Goal: Use online tool/utility: Utilize a website feature to perform a specific function

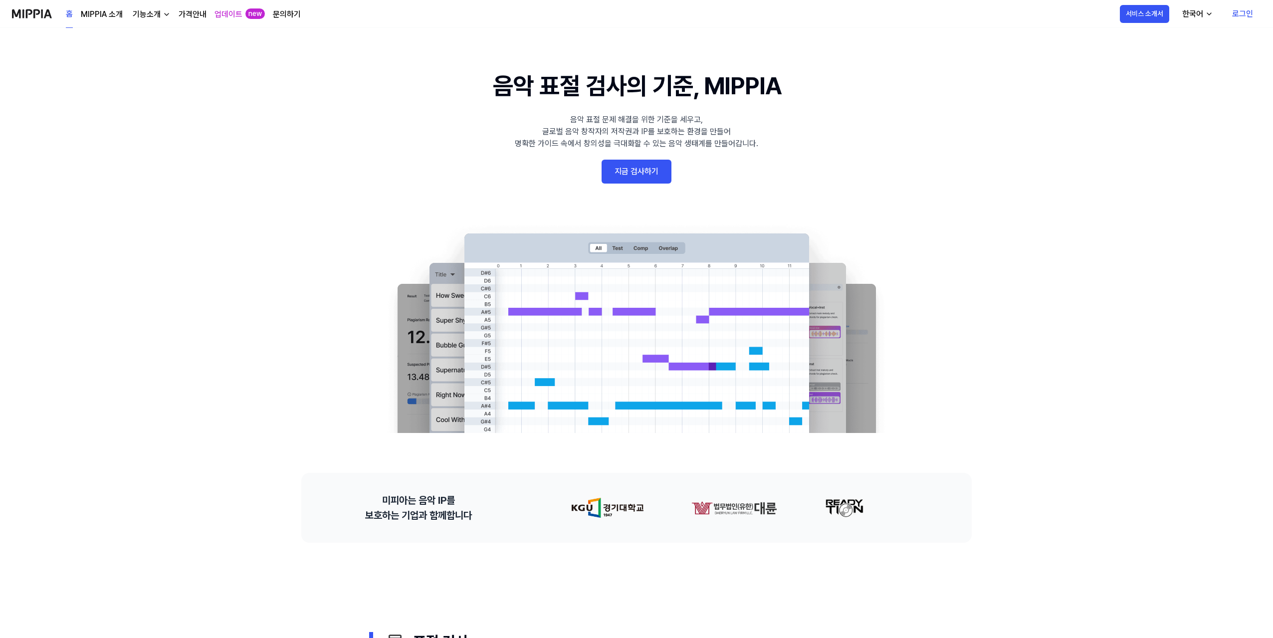
click at [1242, 15] on link "로그인" at bounding box center [1242, 14] width 37 height 28
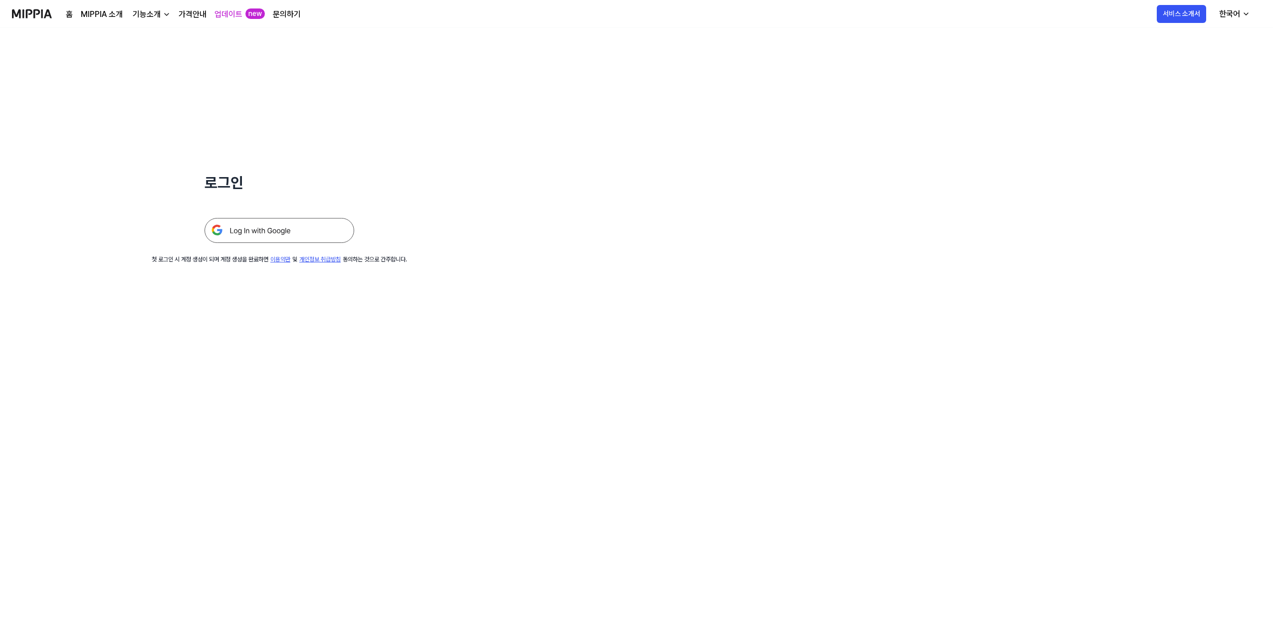
click at [270, 230] on img at bounding box center [279, 230] width 150 height 25
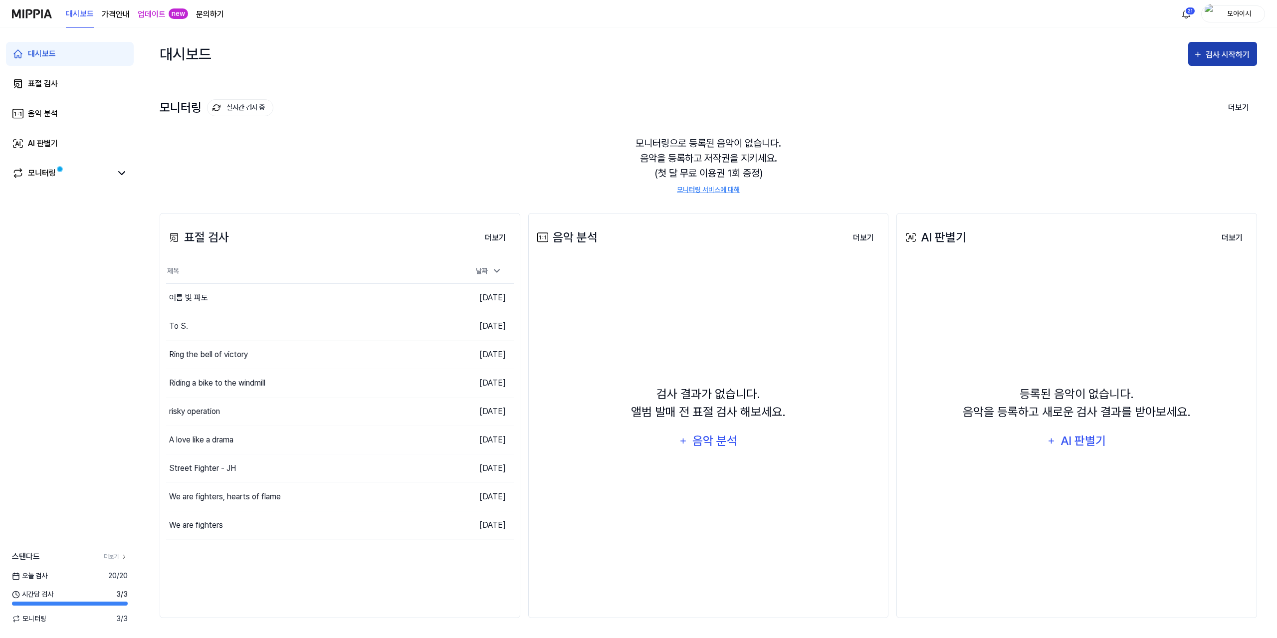
click at [1210, 53] on div "검사 시작하기" at bounding box center [1228, 54] width 46 height 13
click at [1175, 86] on div "표절 검사" at bounding box center [1204, 85] width 87 height 13
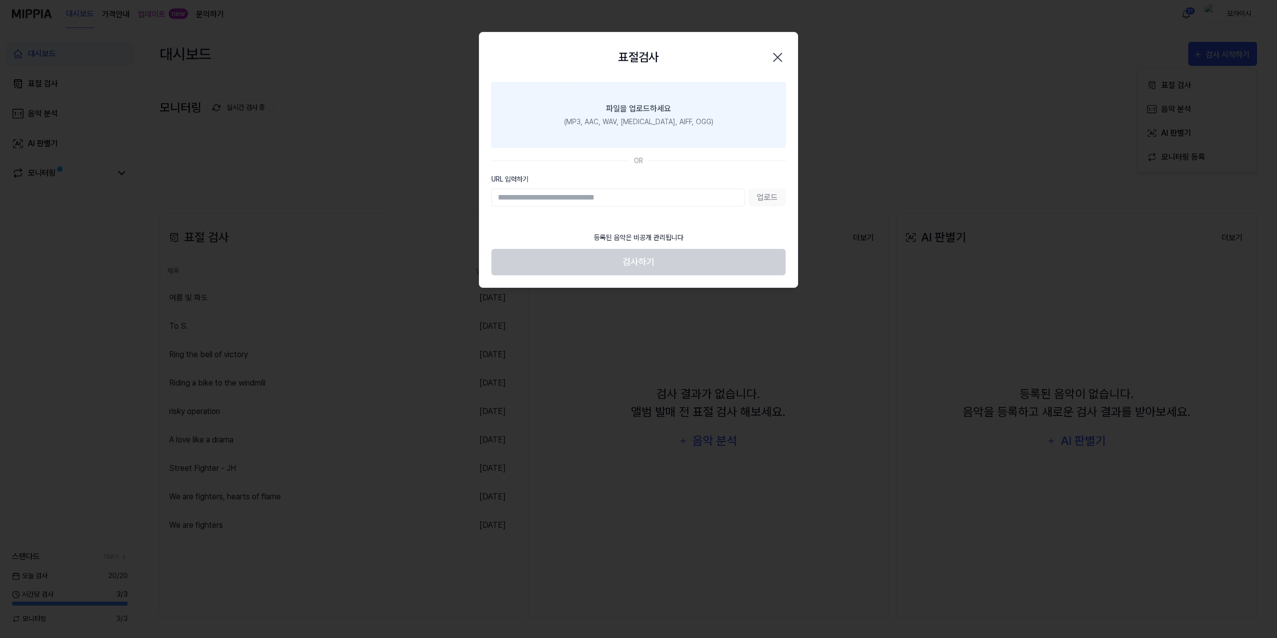
click at [640, 126] on div "(MP3, AAC, WAV, [MEDICAL_DATA], AIFF, OGG)" at bounding box center [638, 122] width 149 height 10
click at [0, 0] on input "파일을 업로드하세요 (MP3, AAC, WAV, [MEDICAL_DATA], AIFF, OGG)" at bounding box center [0, 0] width 0 height 0
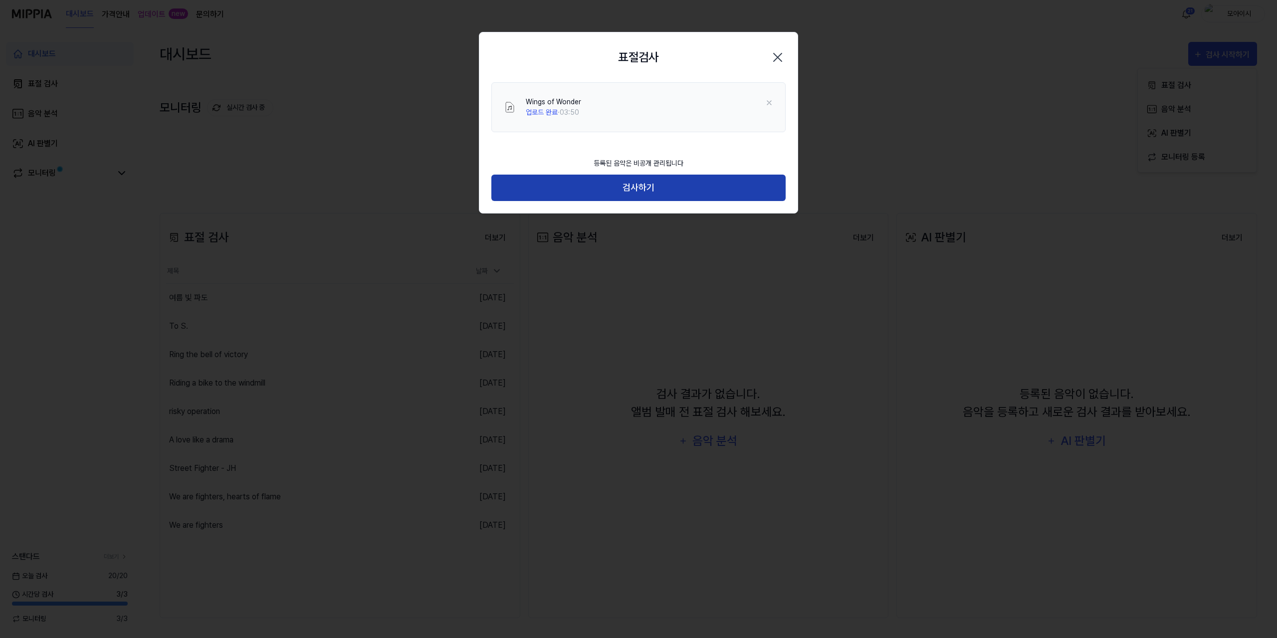
click at [653, 186] on button "검사하기" at bounding box center [638, 188] width 294 height 26
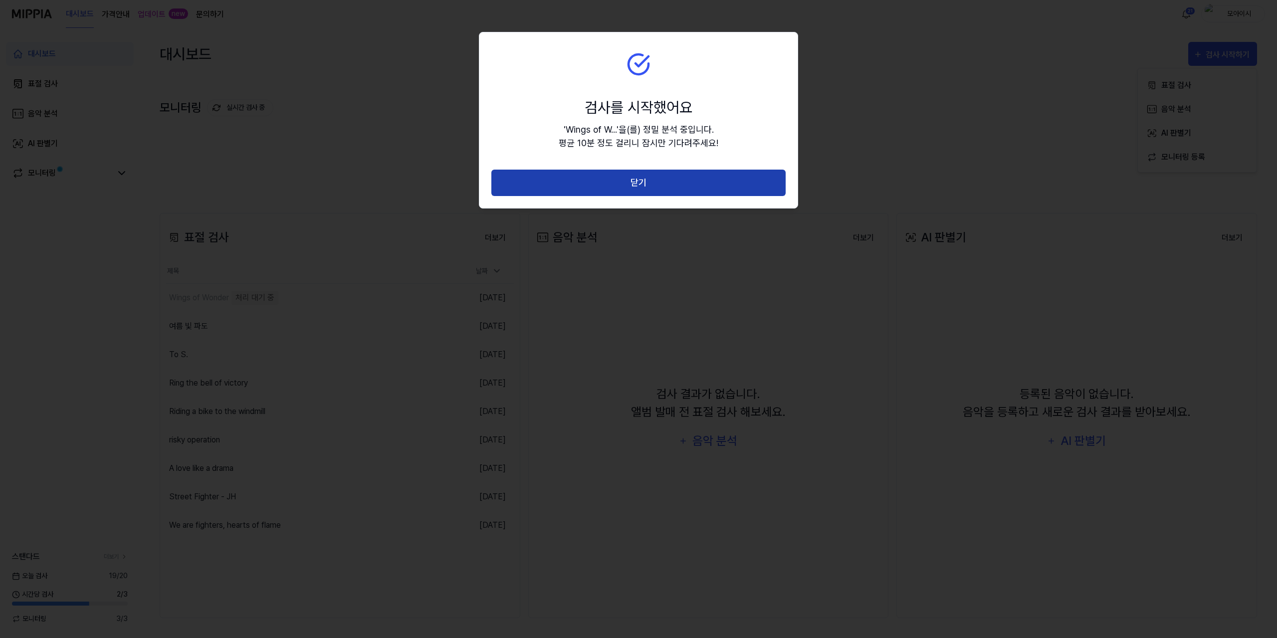
click at [653, 189] on button "닫기" at bounding box center [638, 183] width 294 height 26
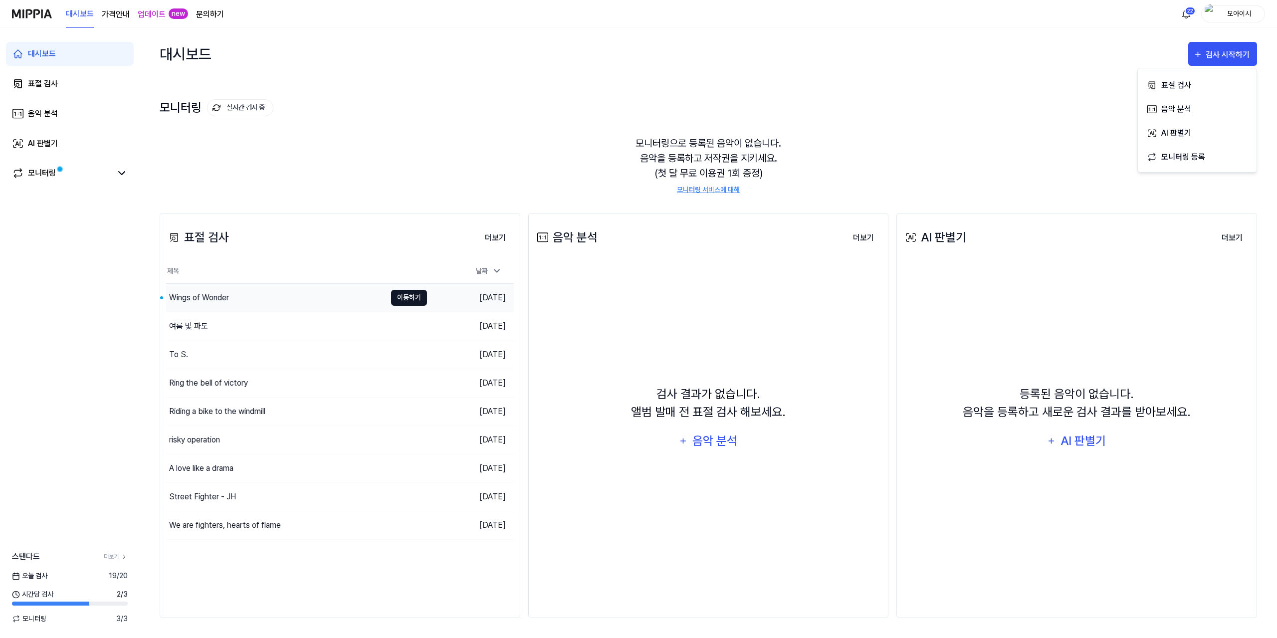
click at [406, 293] on button "이동하기" at bounding box center [409, 298] width 36 height 16
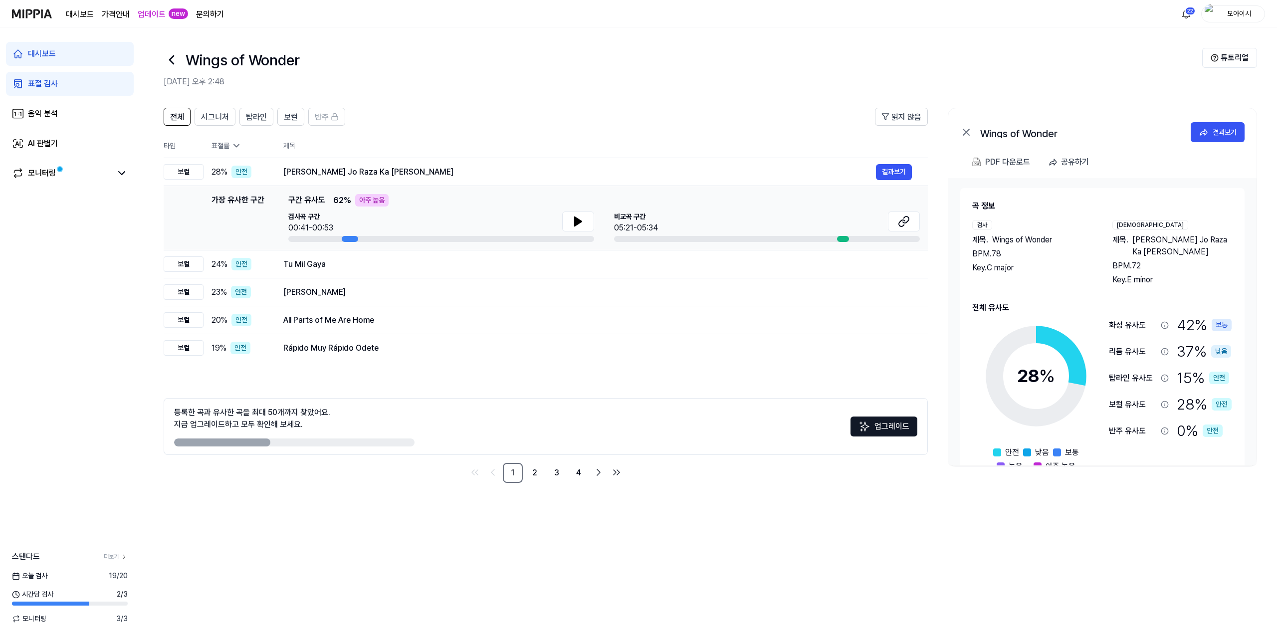
click at [357, 514] on div "전체 시그니처 탑라인 보컬 반주 읽지 않음 전체 시그니처 탑라인 보컬 반주 타입 표절률 제목 표절률 읽지 않음 보컬 28 % 안전 Masnad…" at bounding box center [708, 368] width 1137 height 540
click at [588, 221] on button at bounding box center [578, 221] width 32 height 20
click at [905, 214] on button at bounding box center [904, 221] width 32 height 20
click at [373, 530] on div "전체 시그니처 탑라인 보컬 반주 읽지 않음 전체 시그니처 탑라인 보컬 반주 타입 표절률 제목 표절률 읽지 않음 보컬 28 % 안전 Masnad…" at bounding box center [708, 368] width 1137 height 540
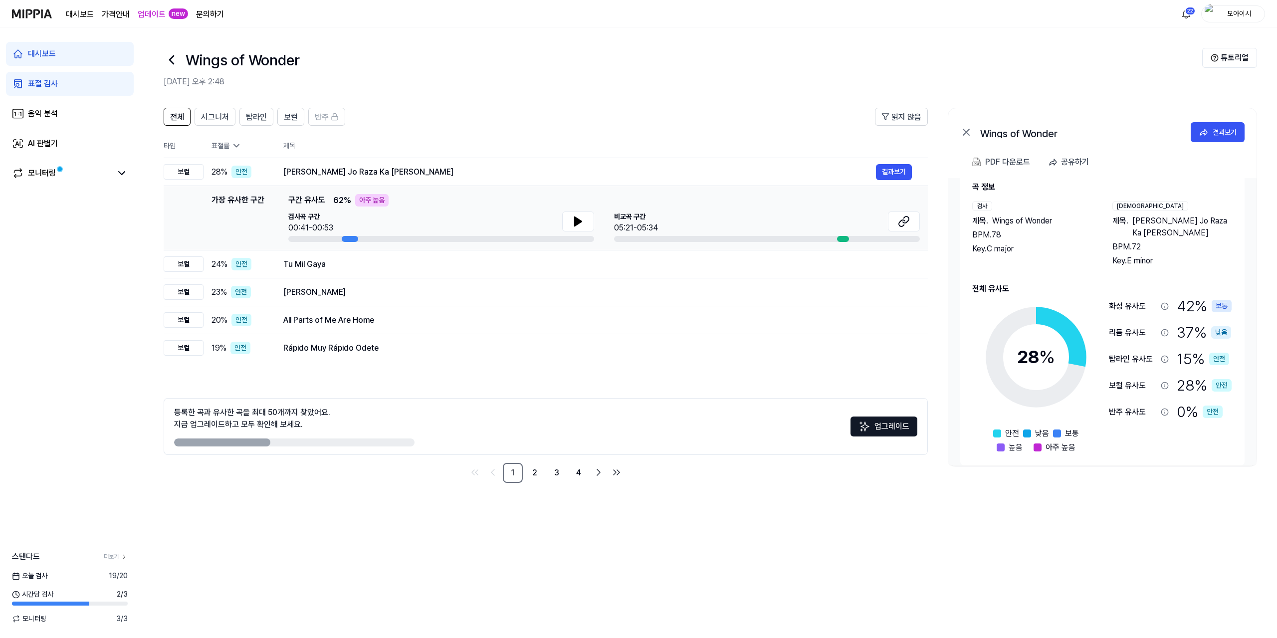
scroll to position [28, 0]
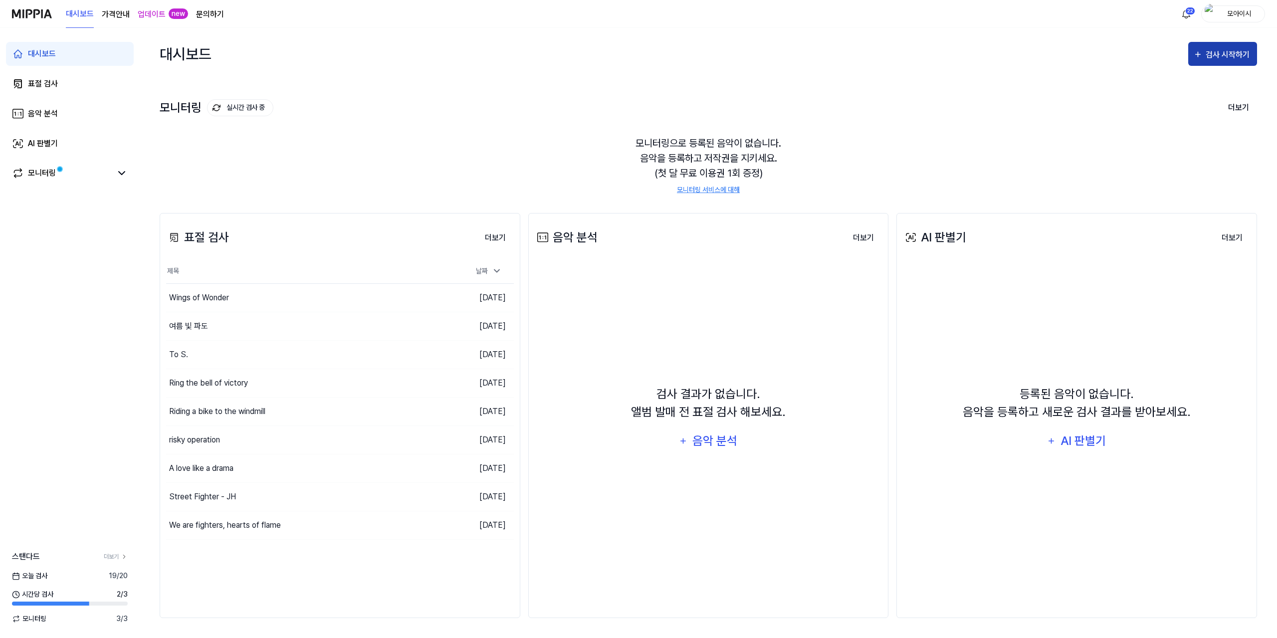
click at [1240, 57] on div "검사 시작하기" at bounding box center [1228, 54] width 46 height 13
click at [1193, 90] on div "표절 검사" at bounding box center [1204, 85] width 87 height 13
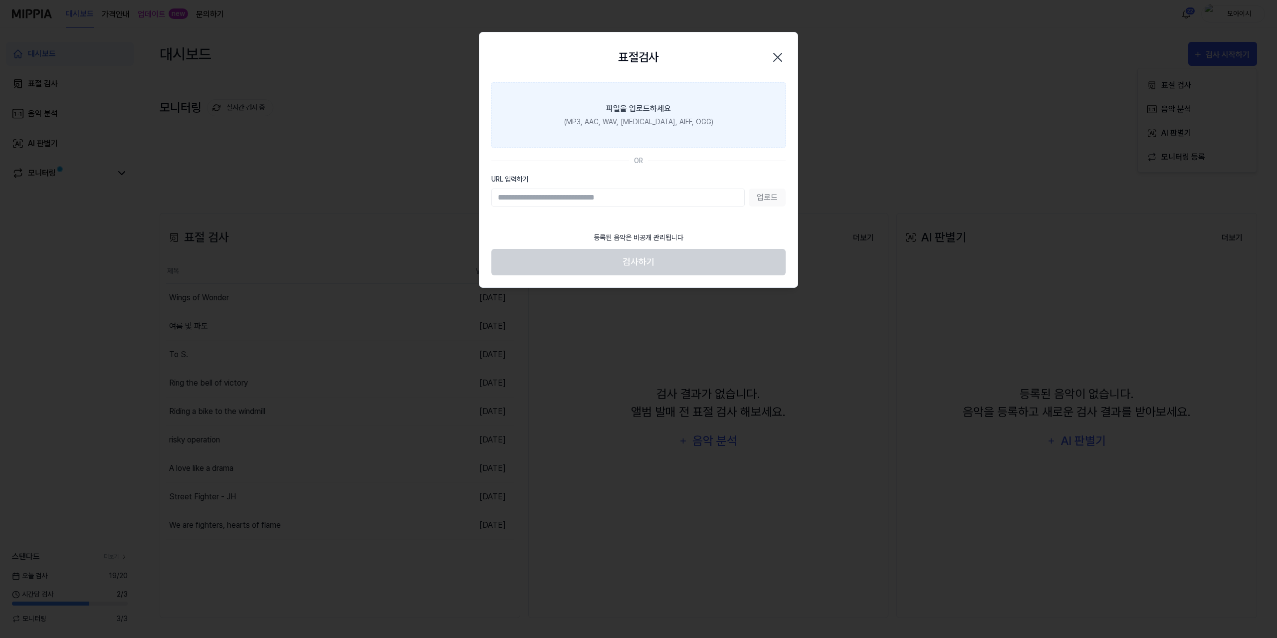
click at [631, 119] on div "(MP3, AAC, WAV, FLAC, AIFF, OGG)" at bounding box center [638, 122] width 149 height 10
click at [0, 0] on input "파일을 업로드하세요 (MP3, AAC, WAV, FLAC, AIFF, OGG)" at bounding box center [0, 0] width 0 height 0
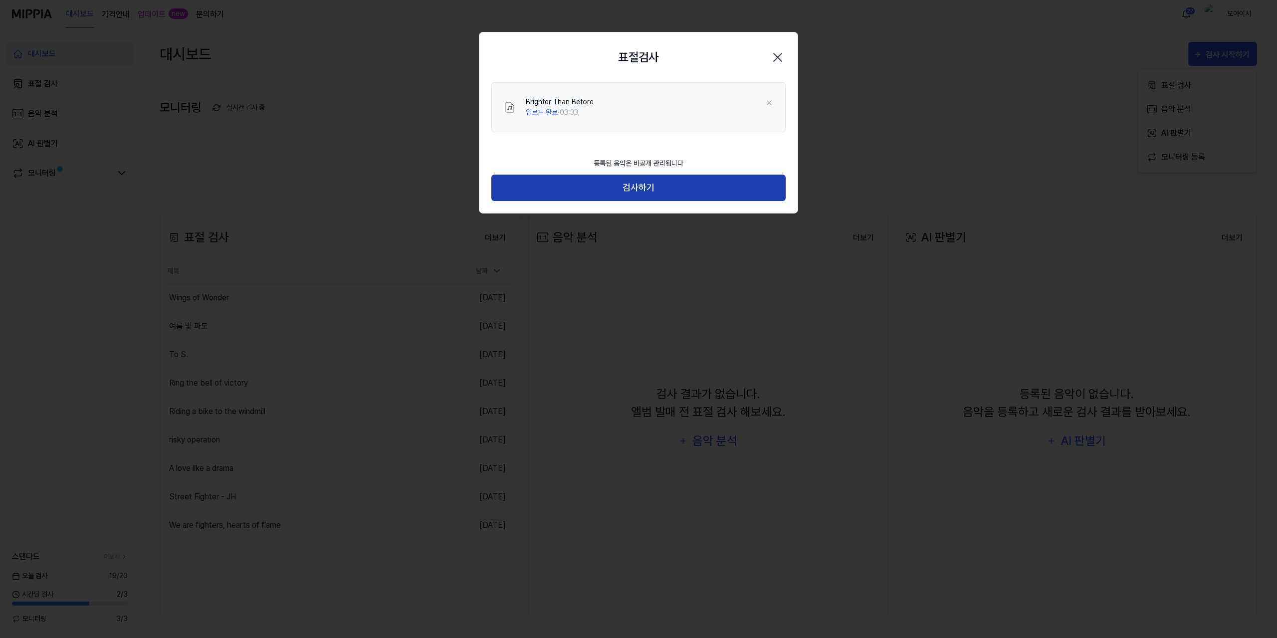
click at [709, 192] on button "검사하기" at bounding box center [638, 188] width 294 height 26
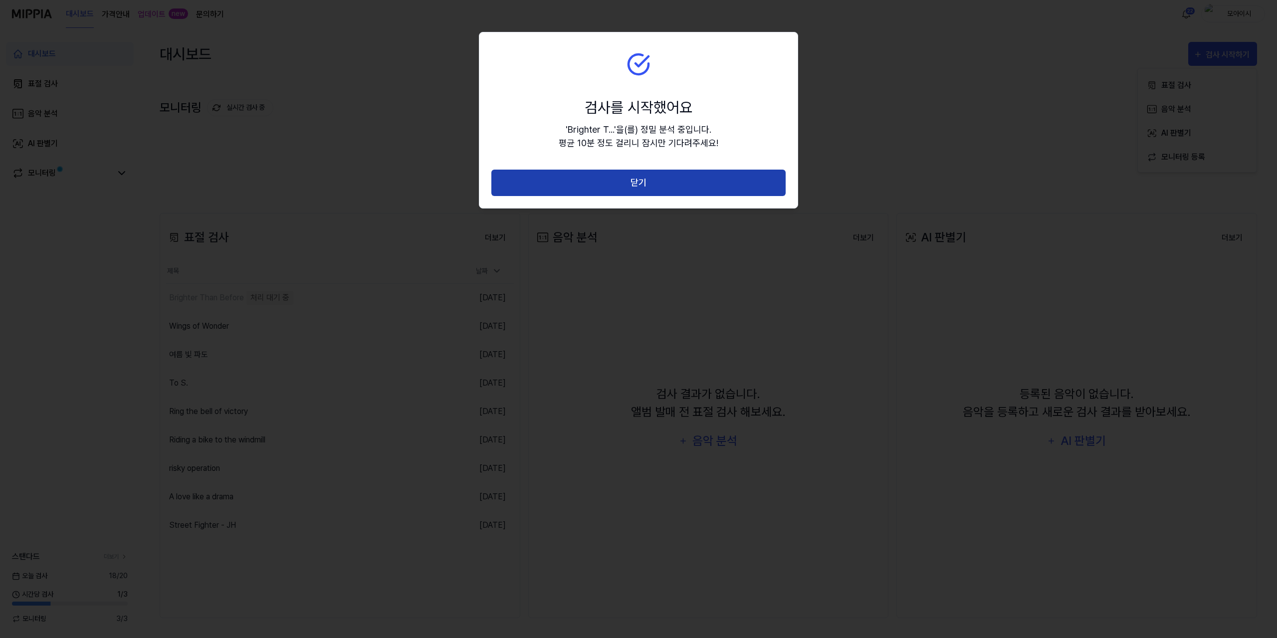
click at [694, 182] on button "닫기" at bounding box center [638, 183] width 294 height 26
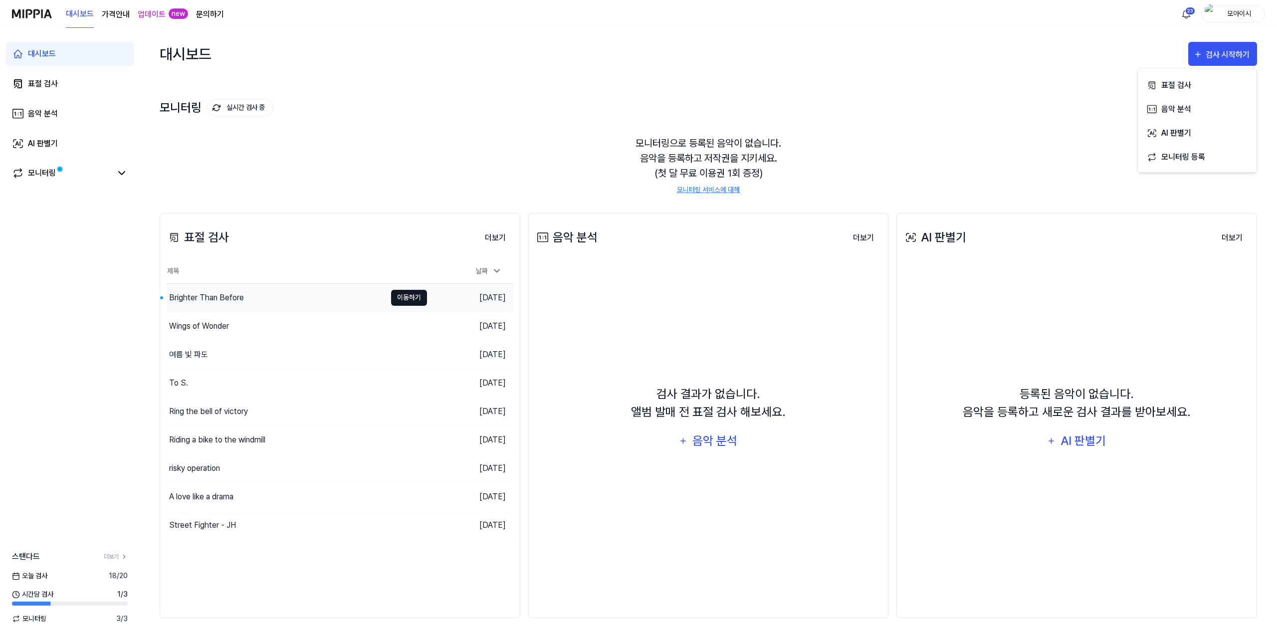
click at [403, 296] on button "이동하기" at bounding box center [409, 298] width 36 height 16
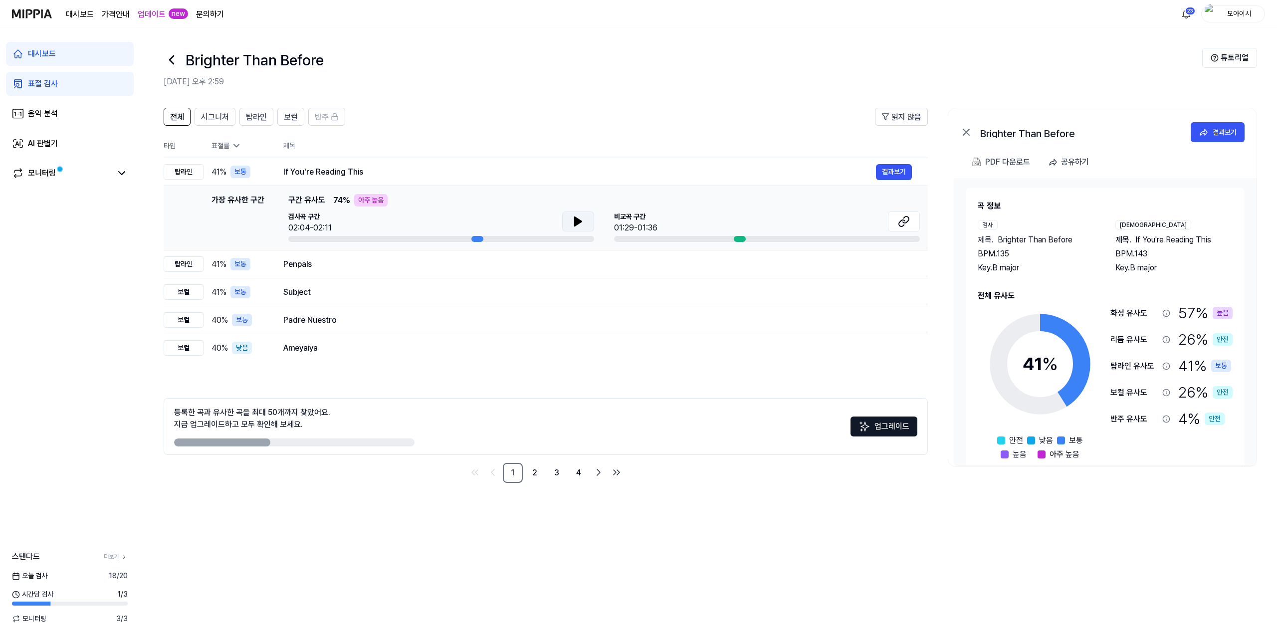
click at [575, 225] on icon at bounding box center [578, 221] width 7 height 9
click at [913, 226] on button at bounding box center [904, 221] width 32 height 20
click at [575, 223] on icon at bounding box center [578, 221] width 7 height 9
click at [350, 262] on div "Penpals" at bounding box center [579, 264] width 593 height 12
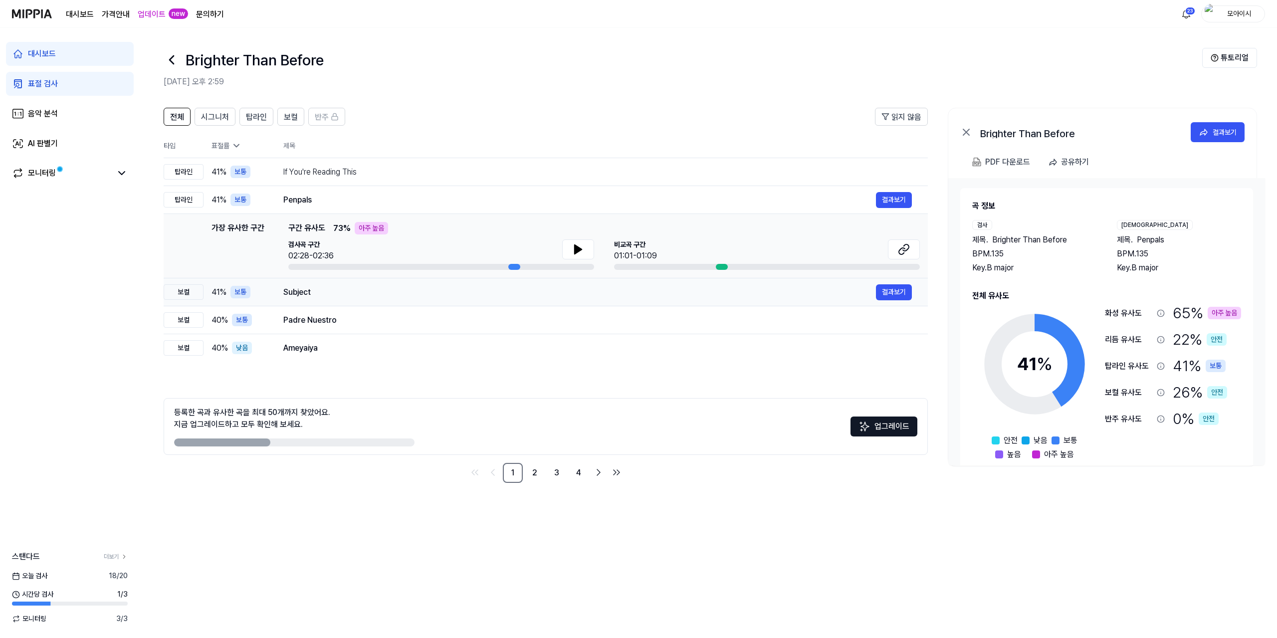
click at [376, 291] on div "Subject" at bounding box center [579, 292] width 593 height 12
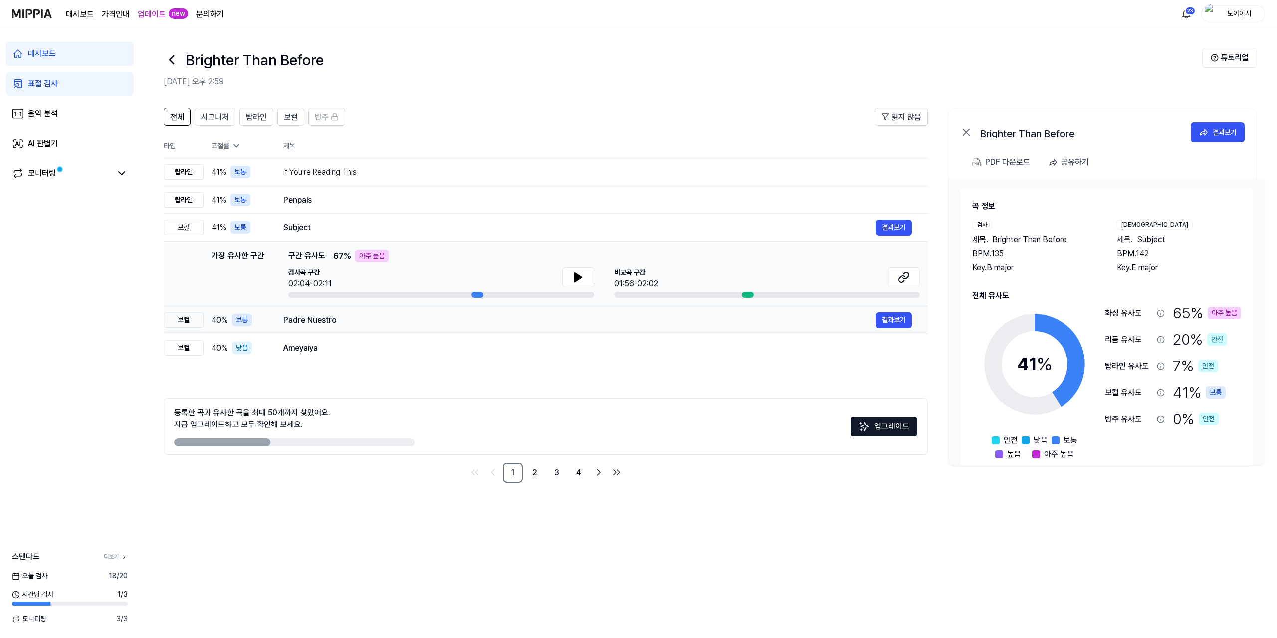
click at [443, 327] on div "Padre Nuestro 결과보기" at bounding box center [597, 320] width 628 height 16
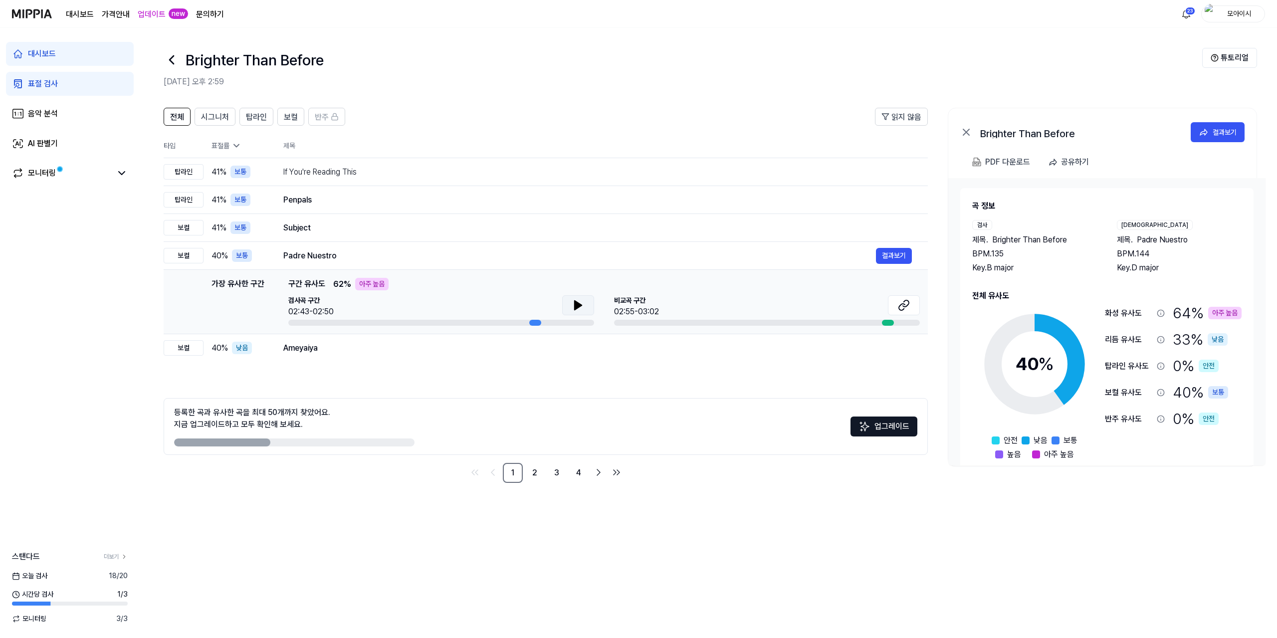
click at [577, 304] on icon at bounding box center [578, 305] width 7 height 9
click at [577, 304] on icon at bounding box center [578, 305] width 12 height 12
click at [174, 60] on icon at bounding box center [172, 60] width 16 height 16
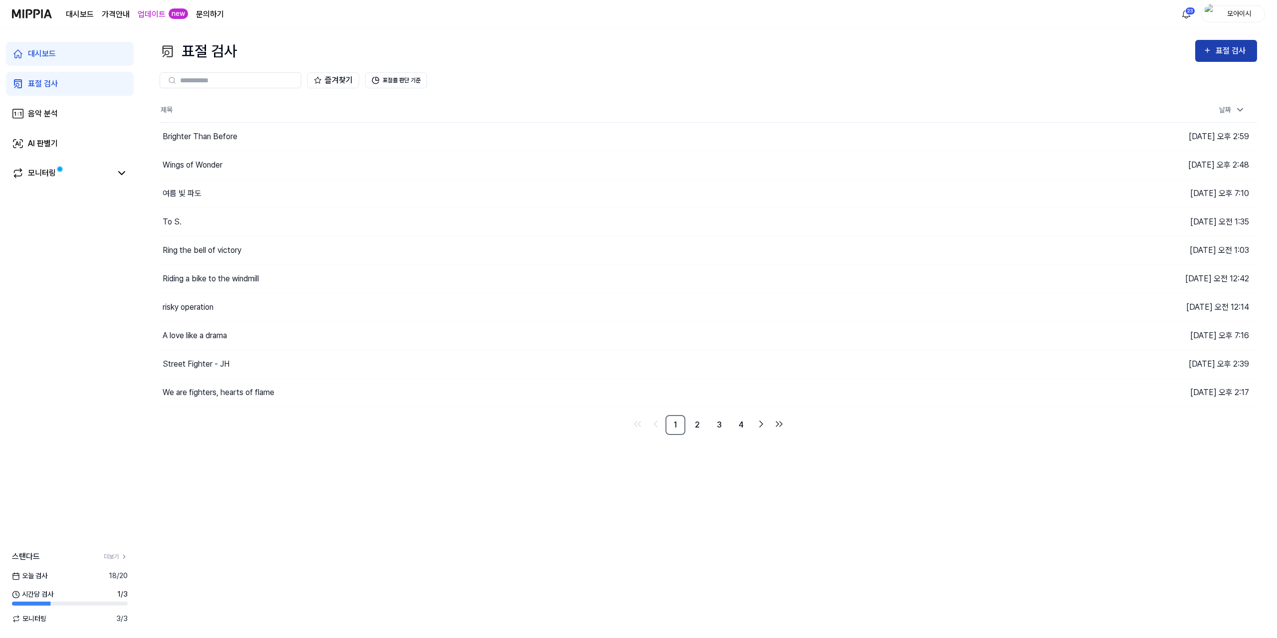
click at [1222, 49] on div "표절 검사" at bounding box center [1231, 50] width 33 height 13
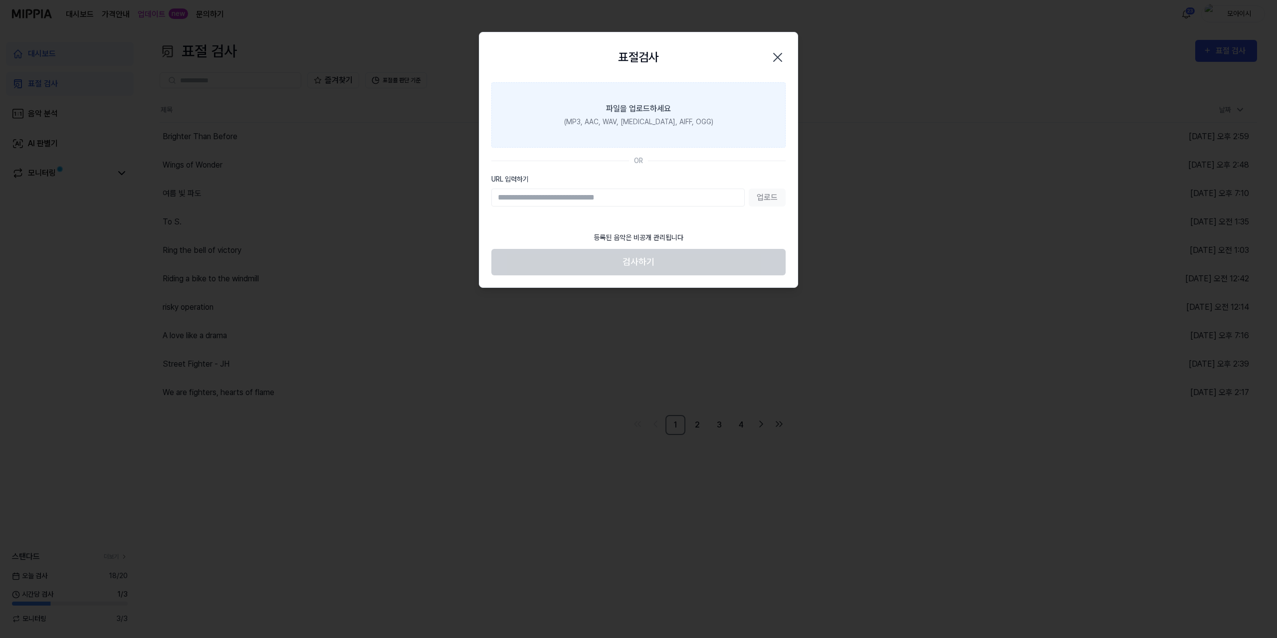
click at [644, 108] on div "파일을 업로드하세요" at bounding box center [638, 109] width 65 height 12
click at [0, 0] on input "파일을 업로드하세요 (MP3, AAC, WAV, FLAC, AIFF, OGG)" at bounding box center [0, 0] width 0 height 0
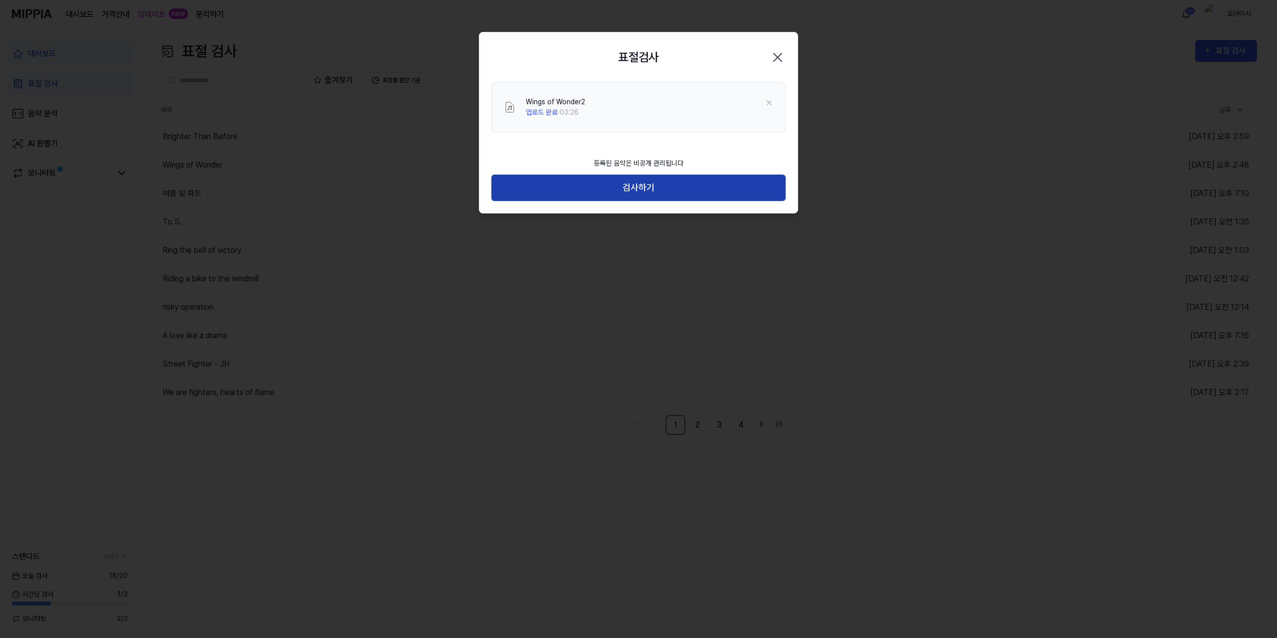
click at [657, 192] on button "검사하기" at bounding box center [638, 188] width 294 height 26
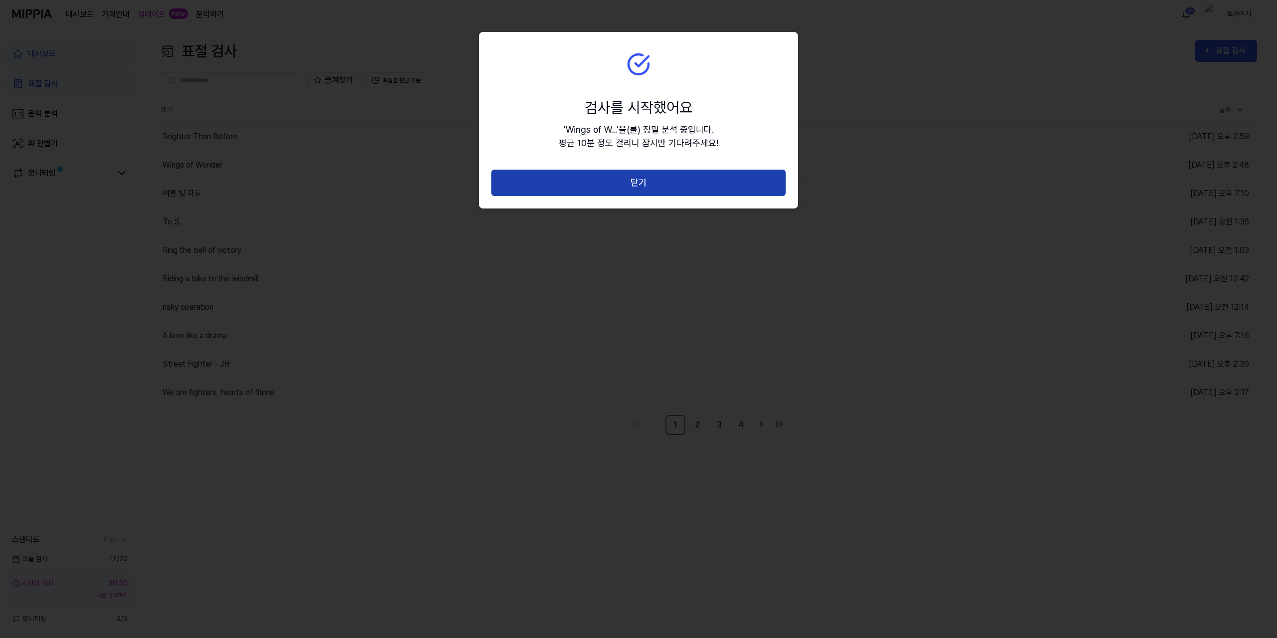
click at [646, 184] on button "닫기" at bounding box center [638, 183] width 294 height 26
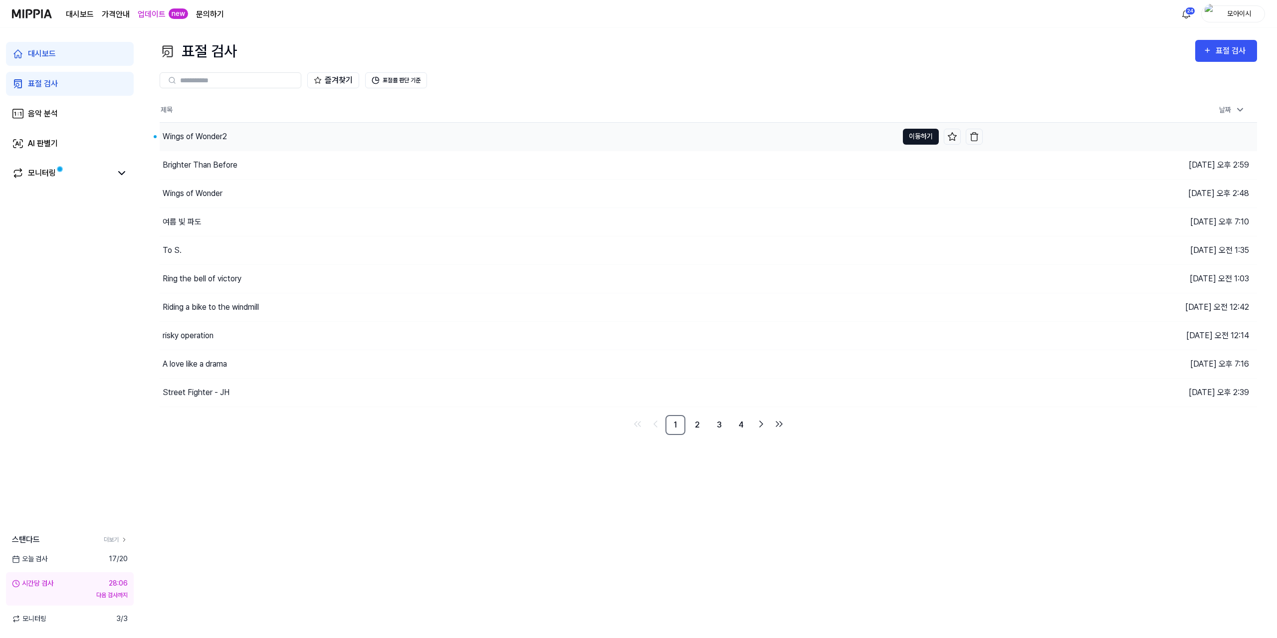
click at [912, 130] on button "이동하기" at bounding box center [921, 137] width 36 height 16
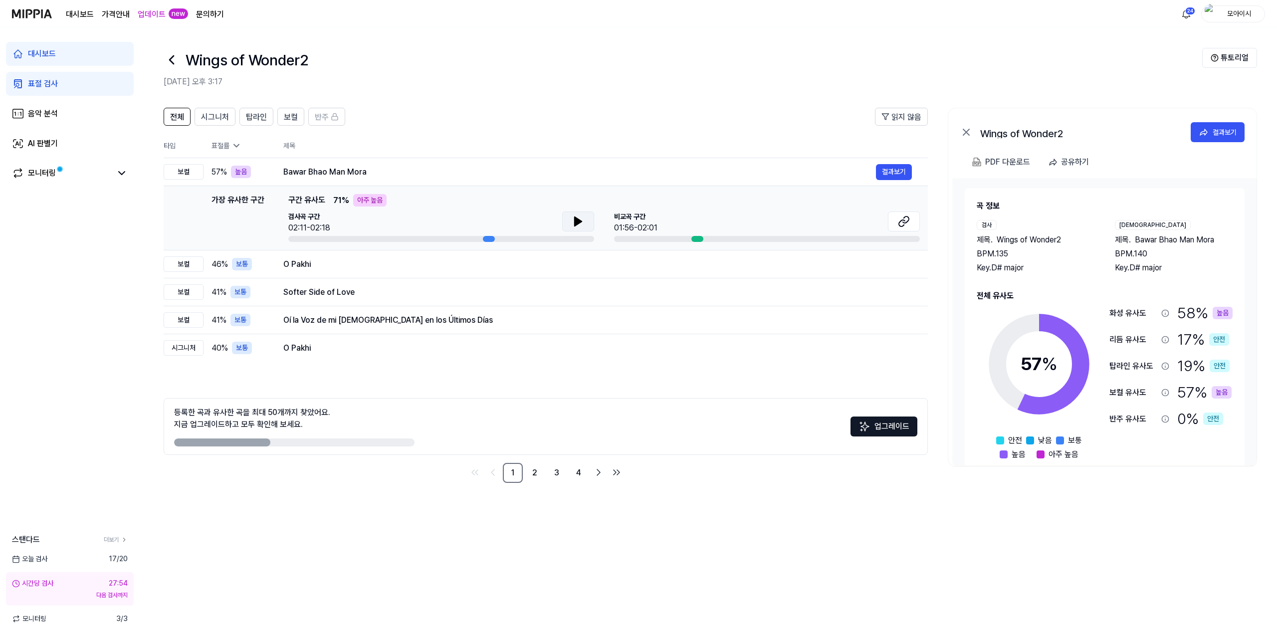
click at [573, 223] on icon at bounding box center [578, 221] width 12 height 12
click at [911, 226] on button at bounding box center [904, 221] width 32 height 20
click at [354, 274] on td "O Pakhi 결과보기" at bounding box center [597, 264] width 660 height 28
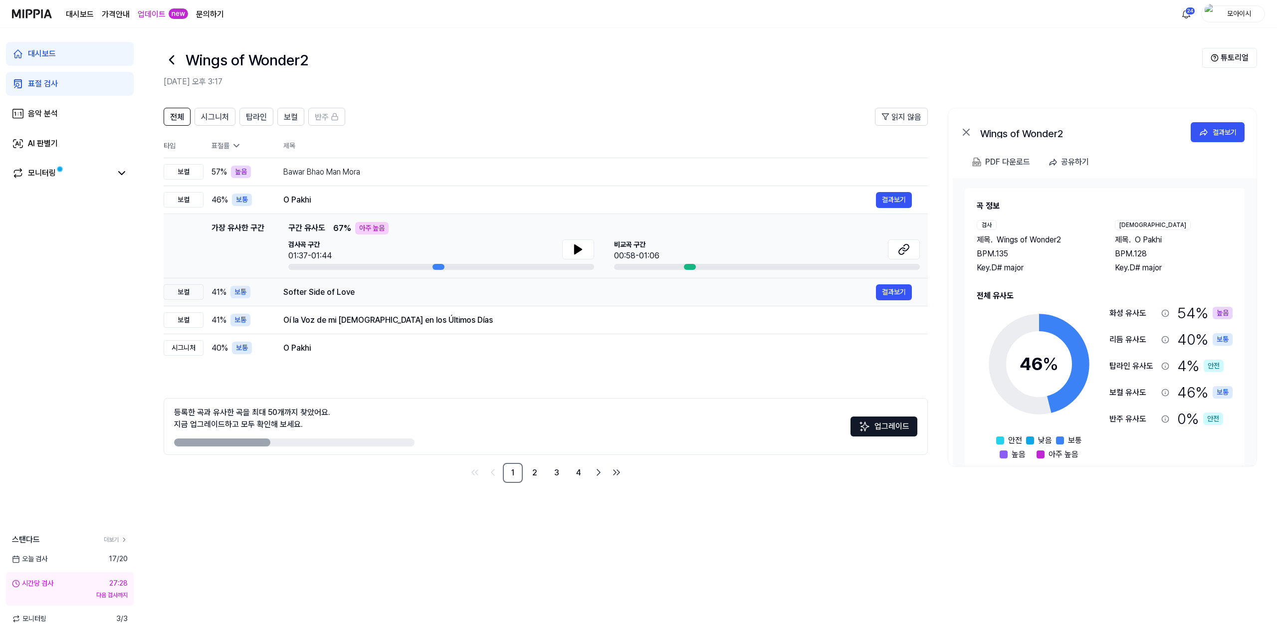
click at [366, 295] on div "Softer Side of Love" at bounding box center [579, 292] width 593 height 12
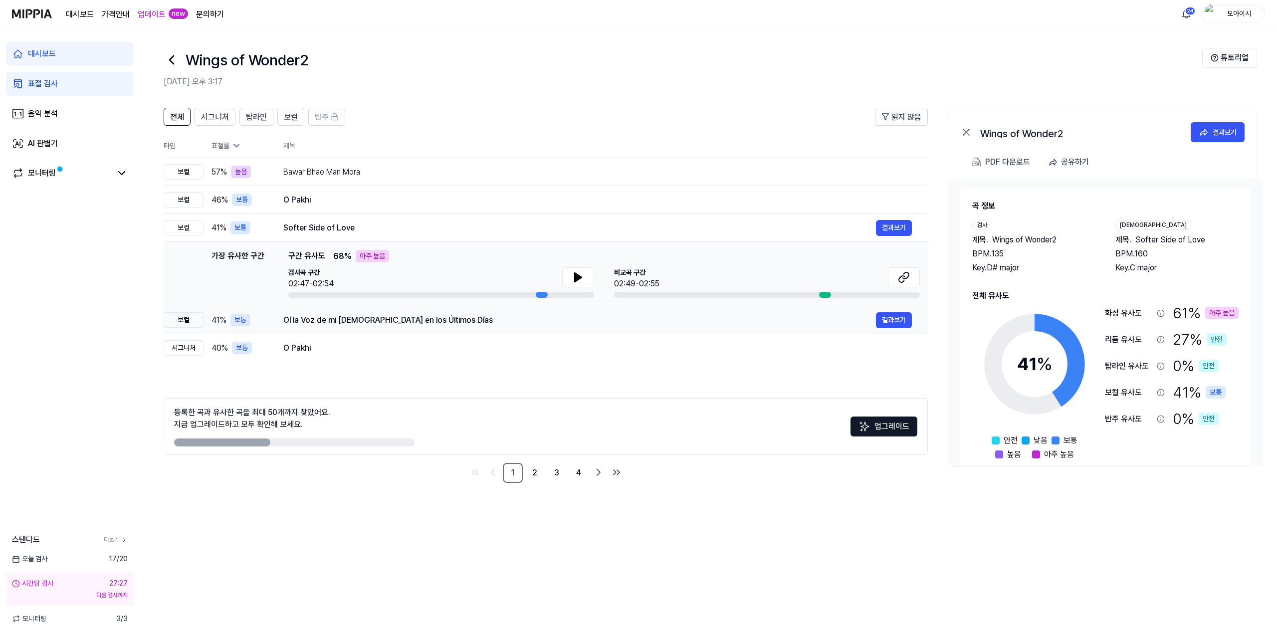
click at [454, 317] on div "Oí la Voz de mi Jesús en los Últimos Días" at bounding box center [579, 320] width 593 height 12
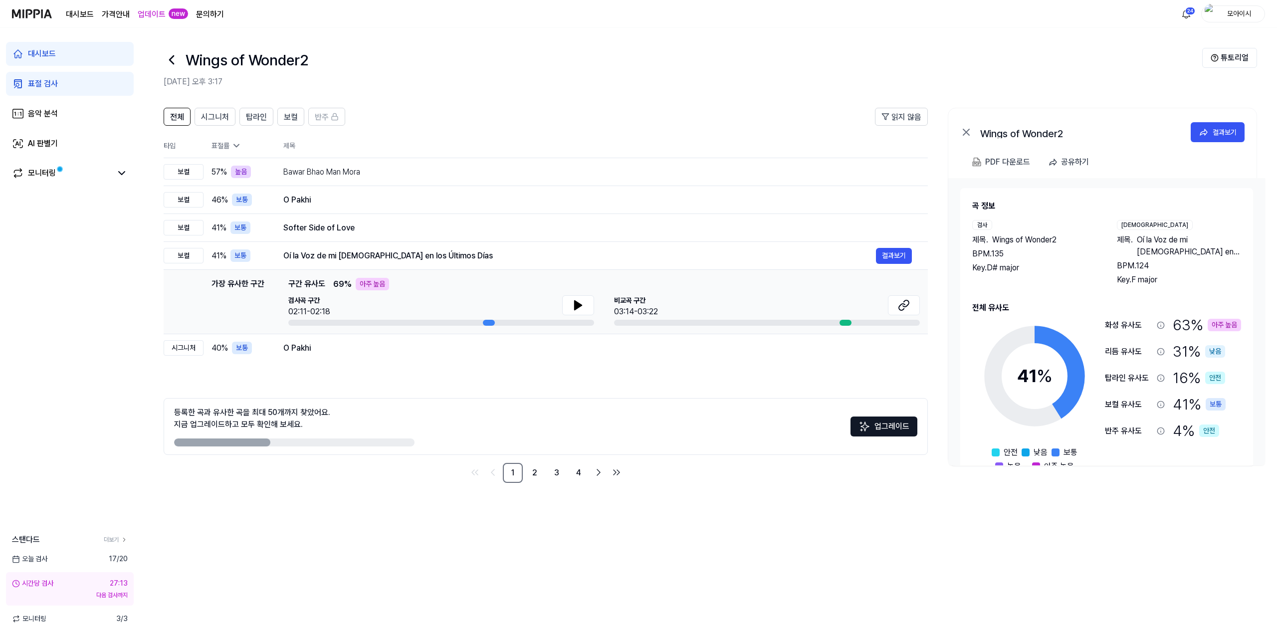
click at [1089, 29] on header "Wings of Wonder2 2025.08.23 오후 3:17 튜토리얼" at bounding box center [708, 63] width 1137 height 70
click at [176, 60] on icon at bounding box center [172, 60] width 16 height 16
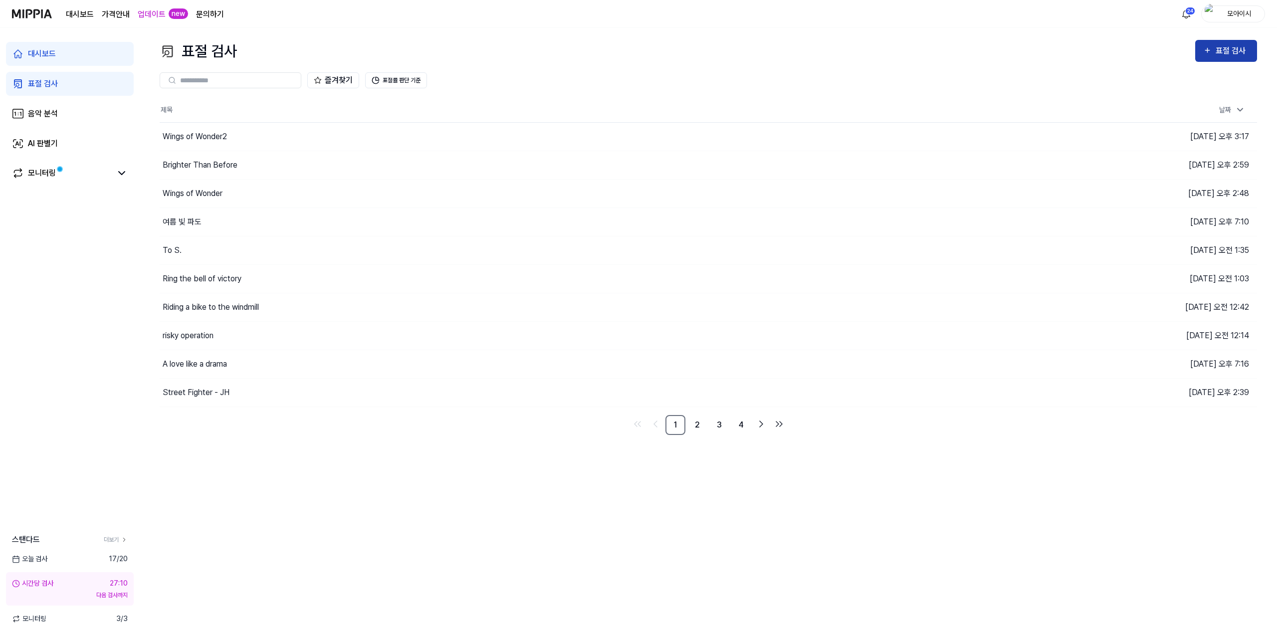
click at [1211, 52] on icon "button" at bounding box center [1207, 50] width 8 height 12
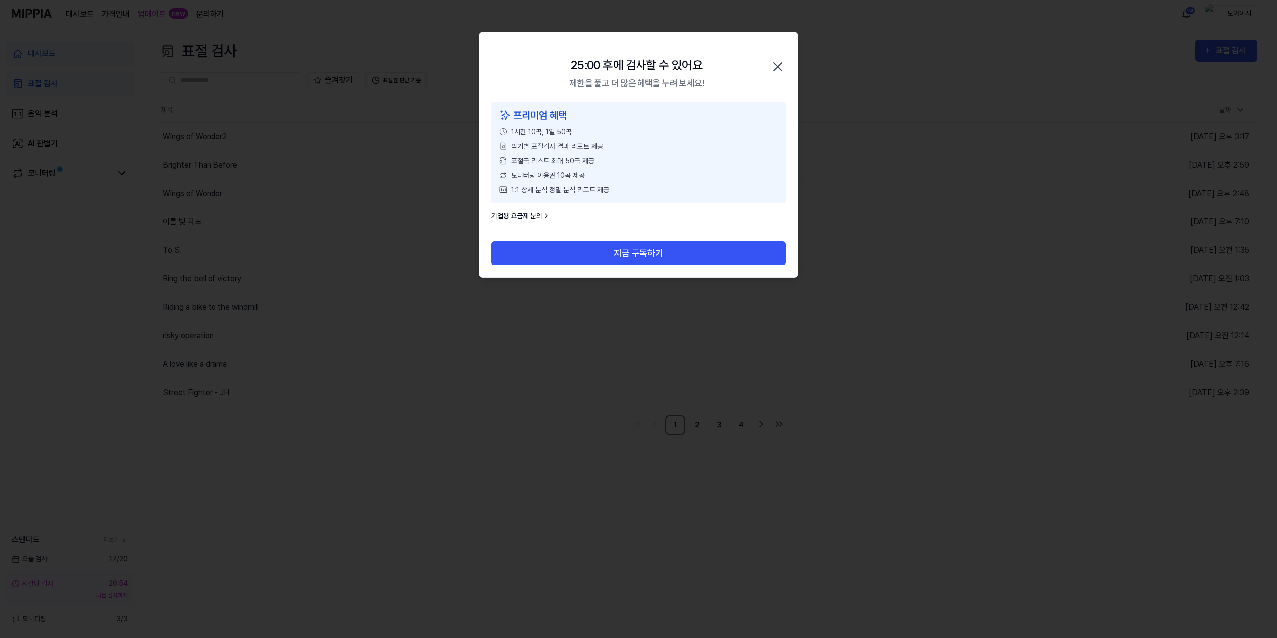
click at [780, 68] on icon "button" at bounding box center [778, 67] width 16 height 16
